Goal: Navigation & Orientation: Understand site structure

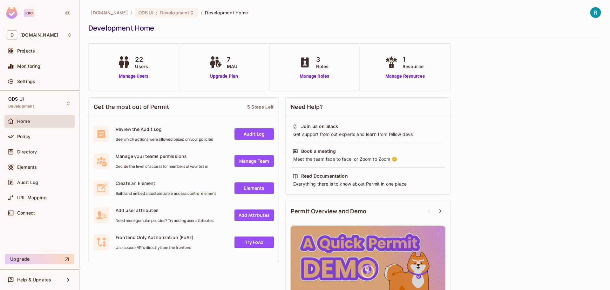
scroll to position [38, 0]
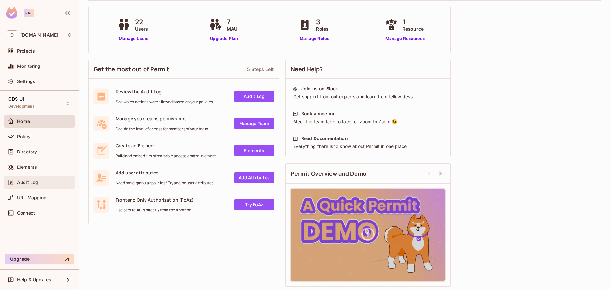
click at [31, 181] on span "Audit Log" at bounding box center [27, 182] width 21 height 5
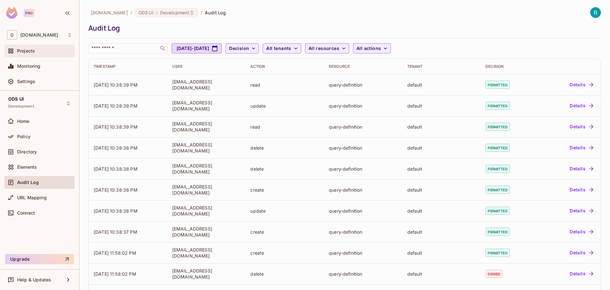
click at [29, 53] on span "Projects" at bounding box center [26, 50] width 18 height 5
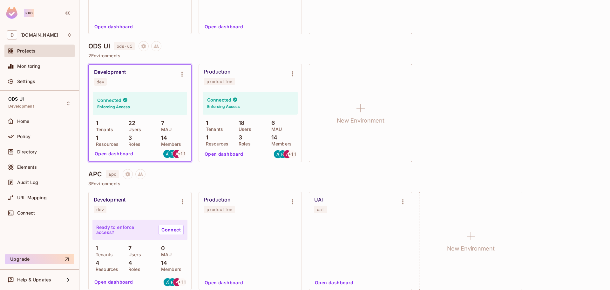
scroll to position [413, 0]
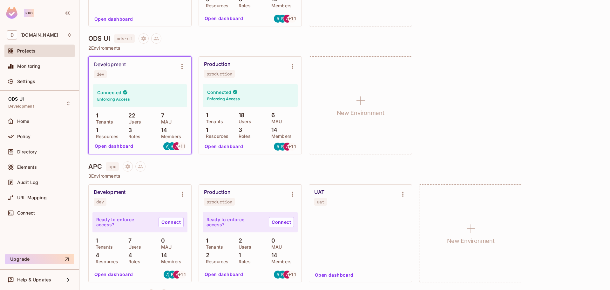
click at [225, 146] on button "Open dashboard" at bounding box center [224, 146] width 44 height 10
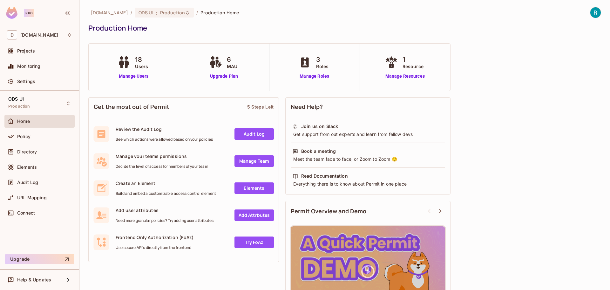
drag, startPoint x: 30, startPoint y: 214, endPoint x: 55, endPoint y: 225, distance: 27.2
click at [30, 214] on span "Connect" at bounding box center [26, 212] width 18 height 5
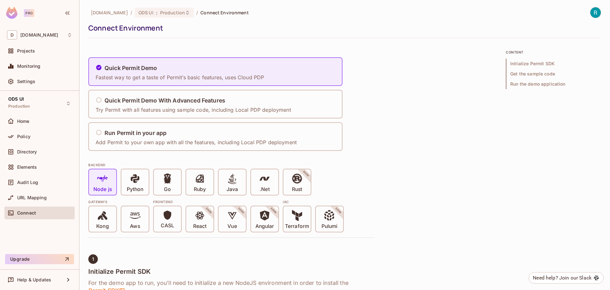
drag, startPoint x: 36, startPoint y: 182, endPoint x: 92, endPoint y: 184, distance: 56.9
click at [35, 182] on span "Audit Log" at bounding box center [27, 182] width 21 height 5
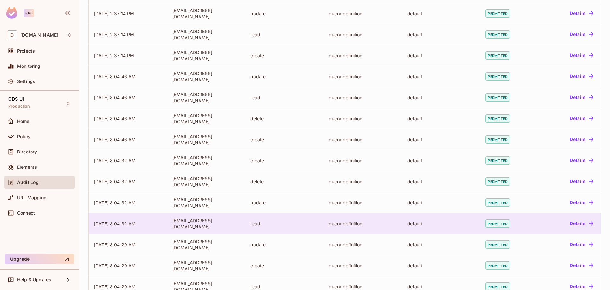
scroll to position [129, 0]
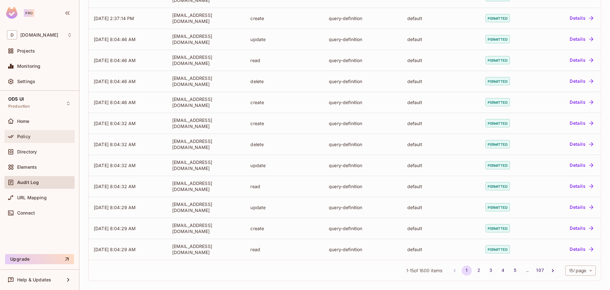
click at [25, 137] on span "Policy" at bounding box center [23, 136] width 13 height 5
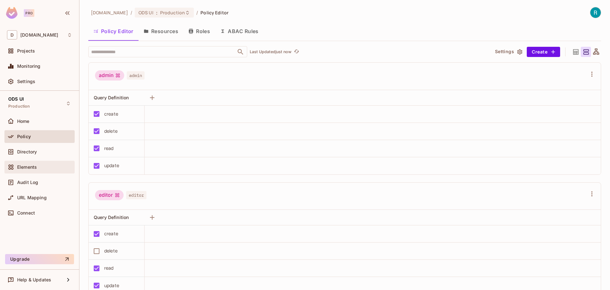
click at [22, 171] on div "Elements" at bounding box center [39, 167] width 70 height 13
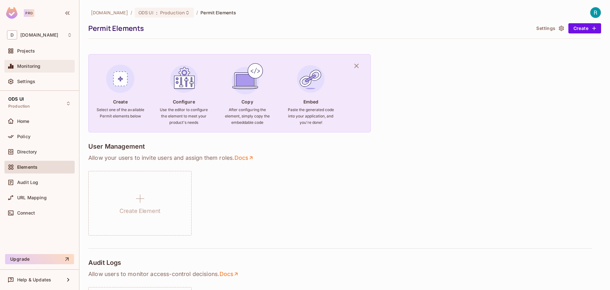
click at [27, 66] on span "Monitoring" at bounding box center [29, 66] width 24 height 5
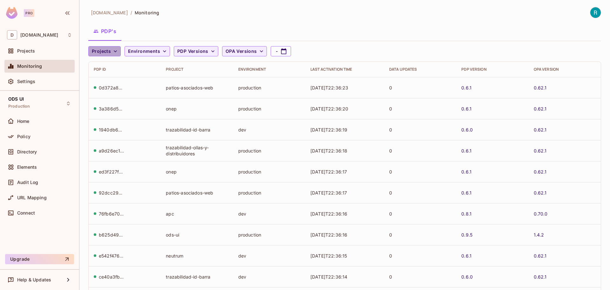
click at [115, 53] on icon "button" at bounding box center [115, 51] width 6 height 6
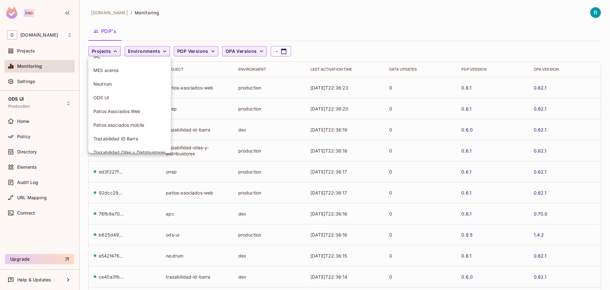
scroll to position [32, 0]
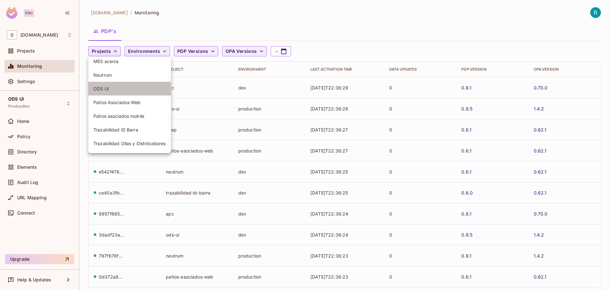
click at [110, 90] on span "ODS UI" at bounding box center [129, 89] width 72 height 6
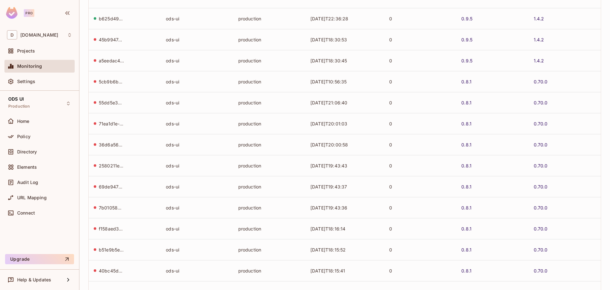
scroll to position [0, 0]
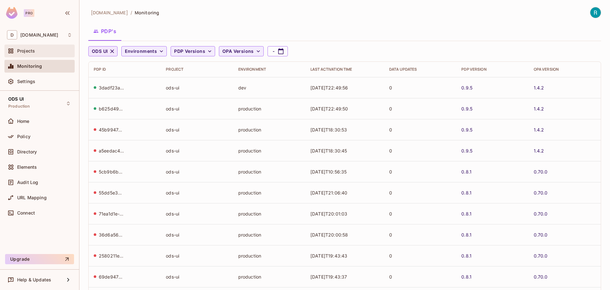
click at [24, 53] on span "Projects" at bounding box center [26, 50] width 18 height 5
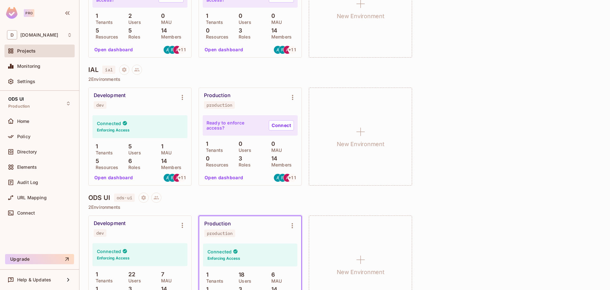
scroll to position [413, 0]
